Goal: Find specific page/section: Find specific page/section

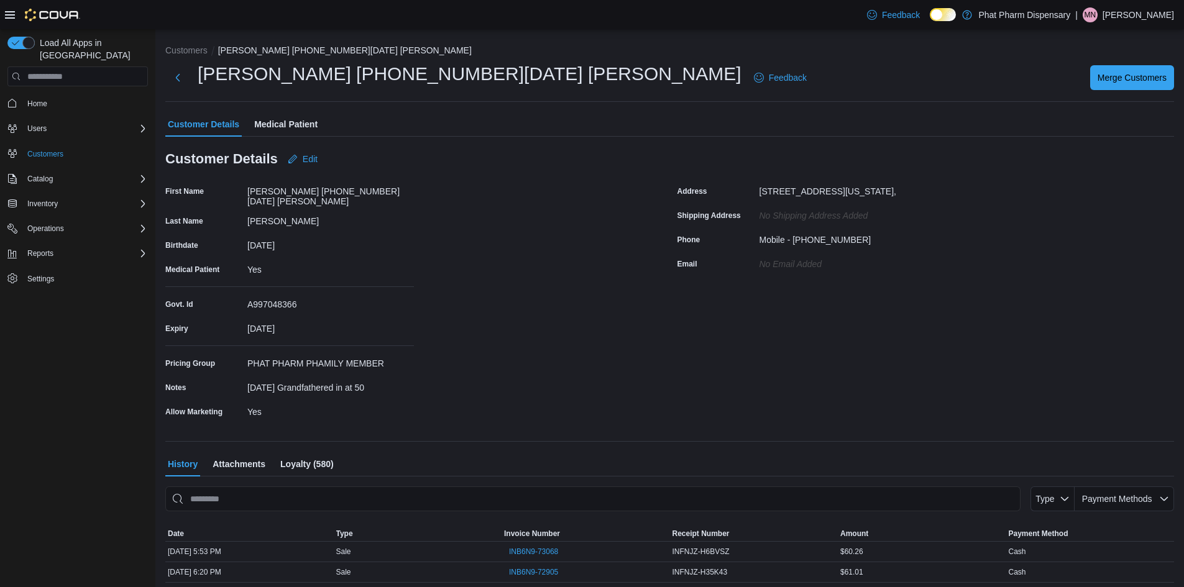
scroll to position [62, 0]
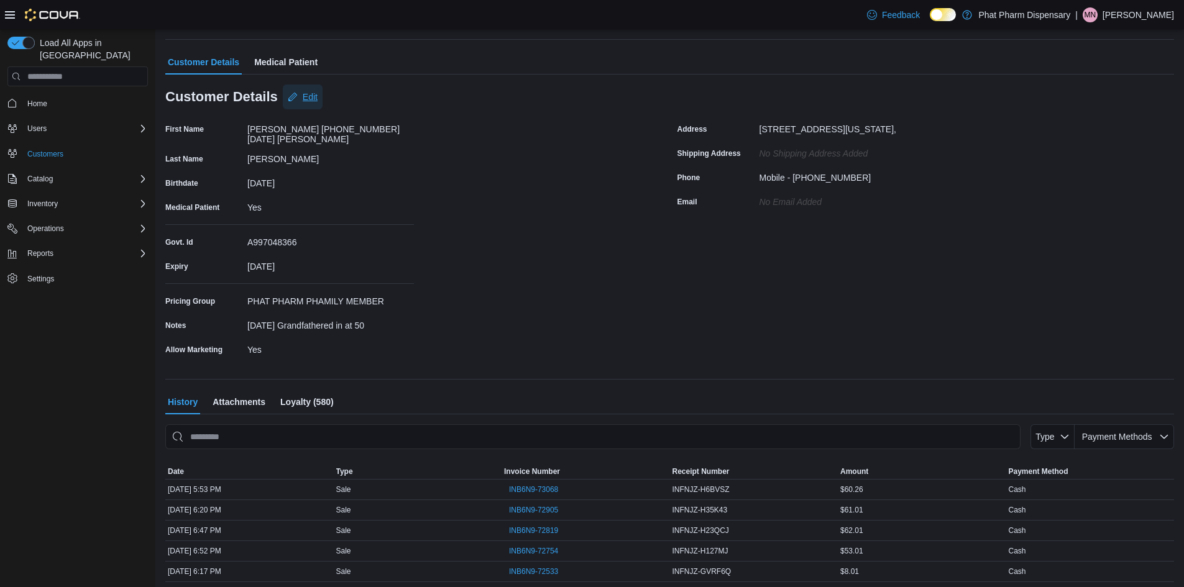
click at [313, 102] on span "Edit" at bounding box center [310, 97] width 15 height 12
select select "******"
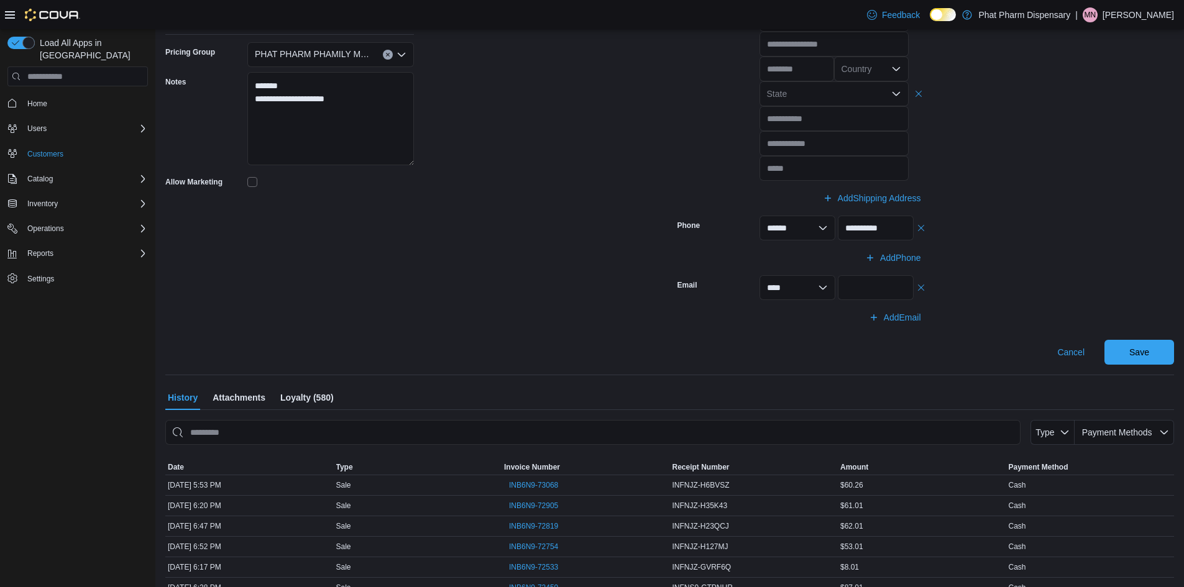
scroll to position [373, 0]
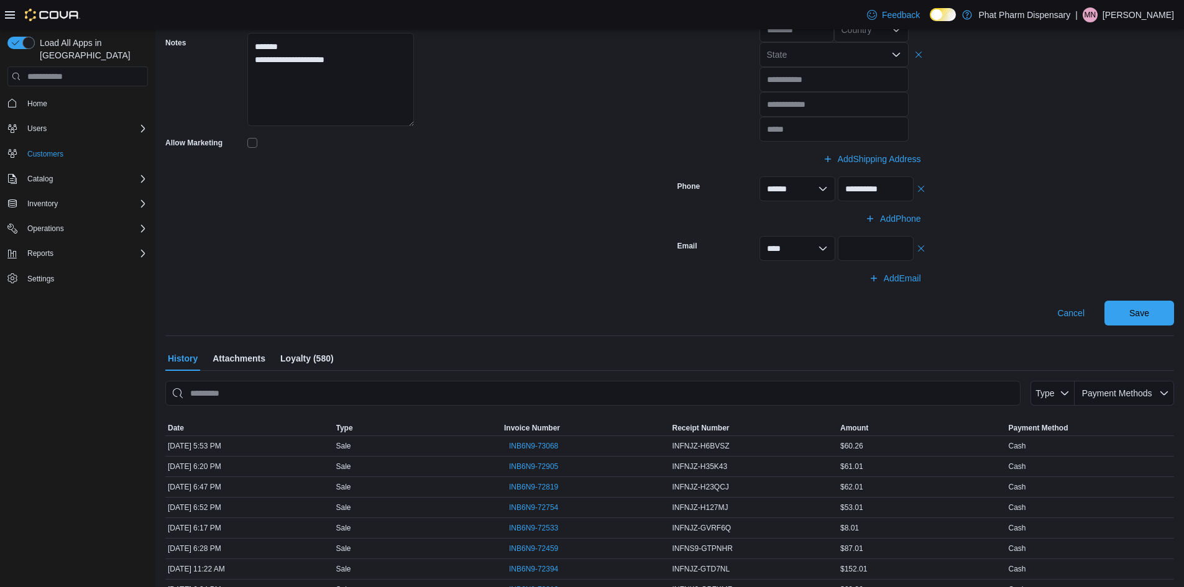
click at [257, 362] on span "Attachments" at bounding box center [239, 358] width 53 height 25
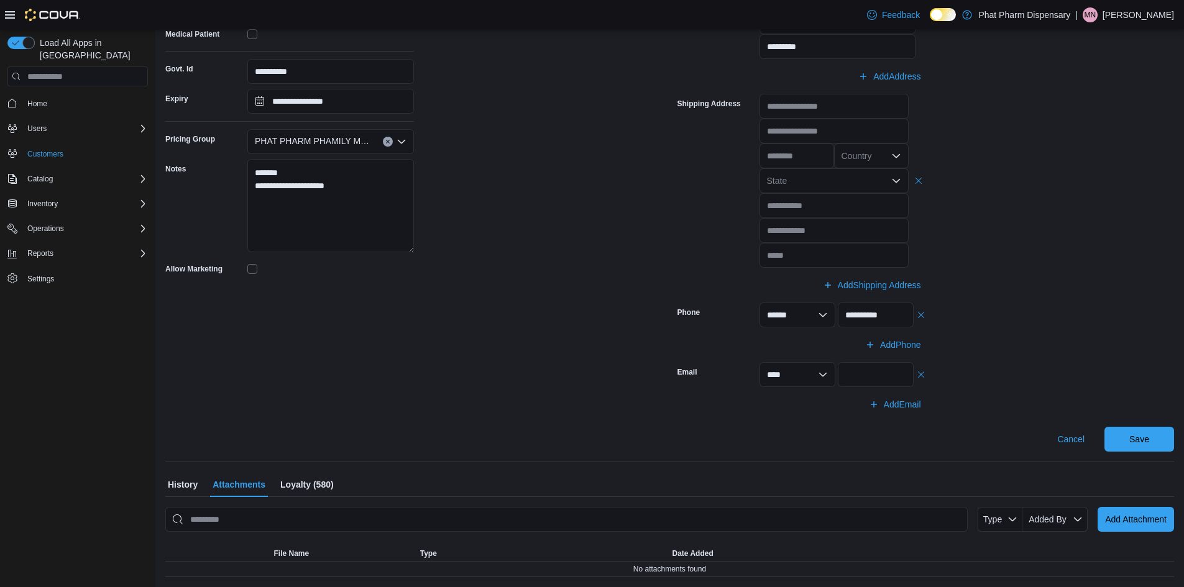
click at [306, 479] on span "Loyalty (580)" at bounding box center [306, 484] width 53 height 25
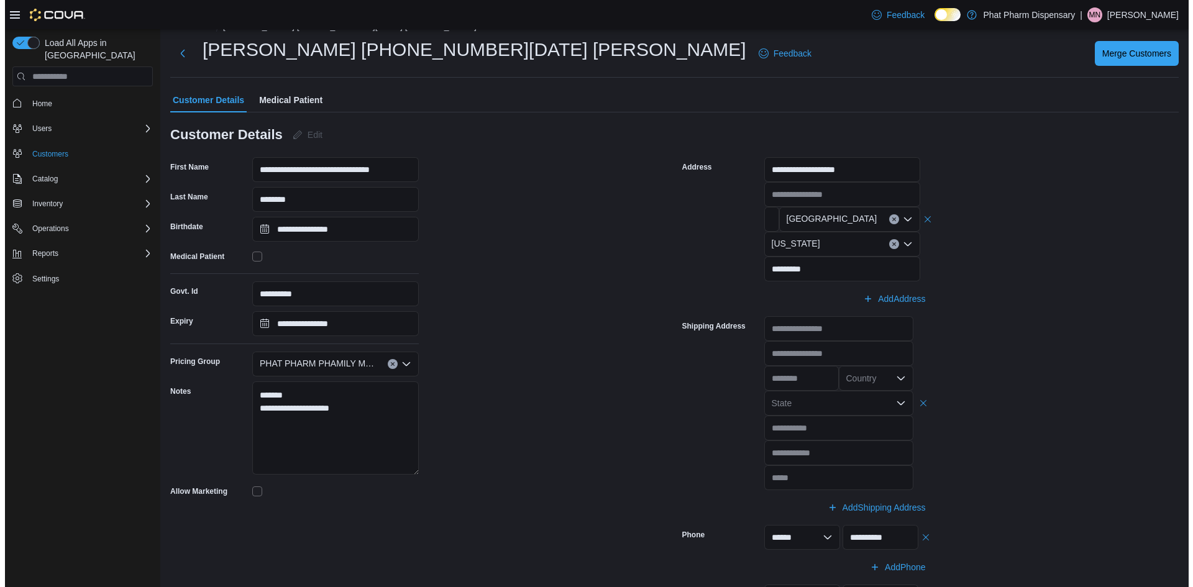
scroll to position [0, 0]
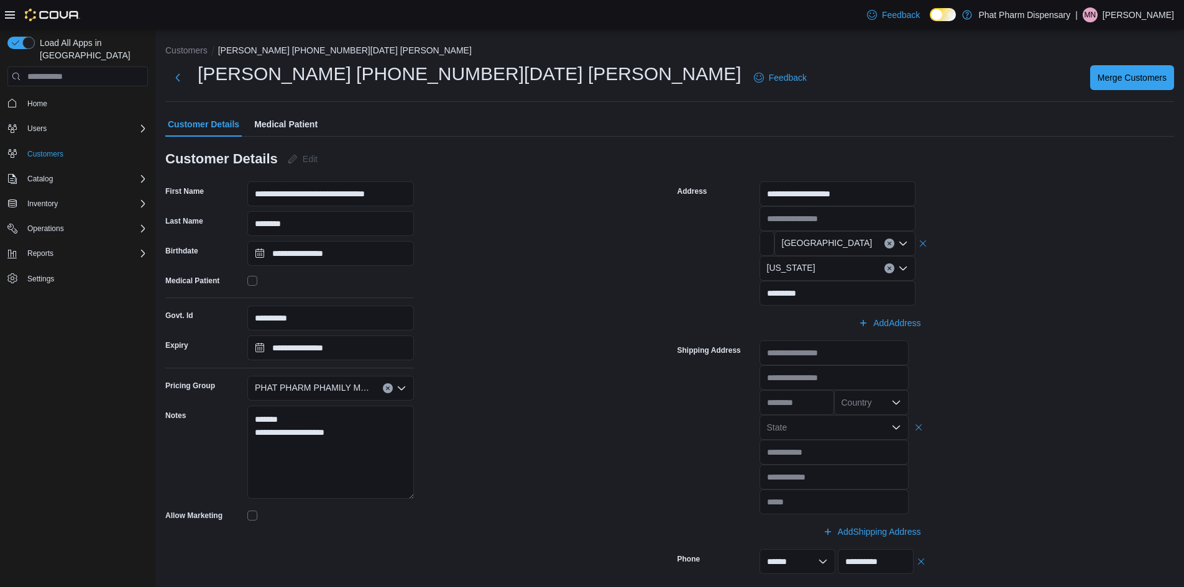
click at [293, 122] on span "Medical Patient" at bounding box center [285, 124] width 63 height 25
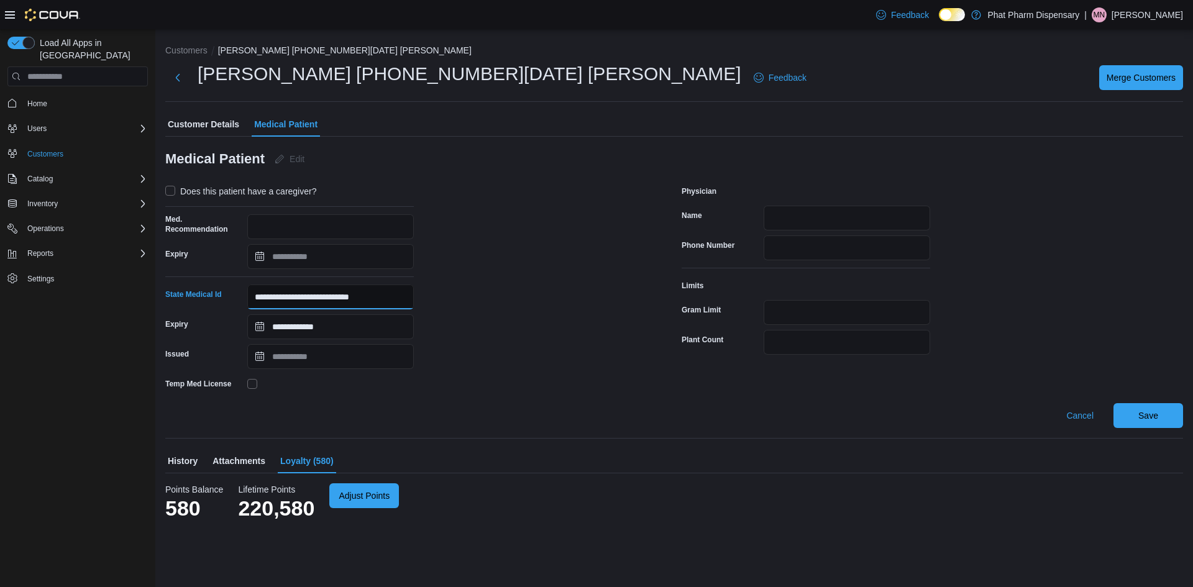
drag, startPoint x: 402, startPoint y: 298, endPoint x: 194, endPoint y: 301, distance: 207.6
click at [198, 301] on div "**********" at bounding box center [289, 297] width 249 height 25
click at [53, 149] on span "Customers" at bounding box center [45, 154] width 36 height 10
